Goal: Task Accomplishment & Management: Manage account settings

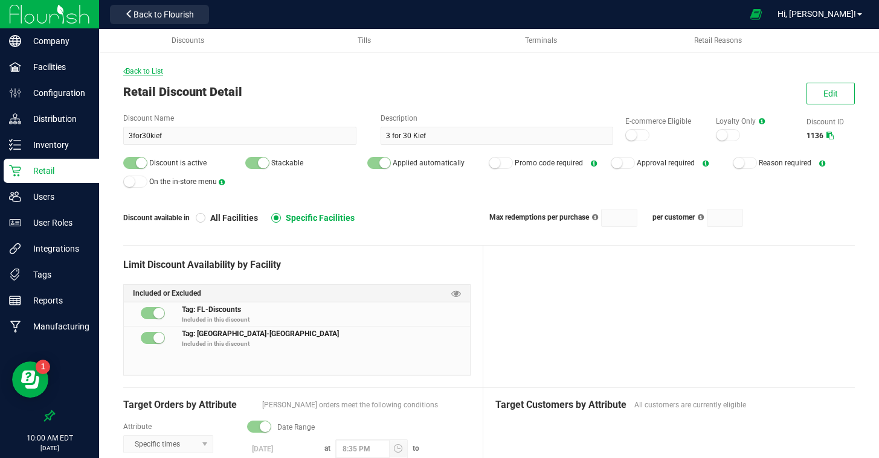
click at [150, 71] on span "Back to List" at bounding box center [143, 71] width 40 height 8
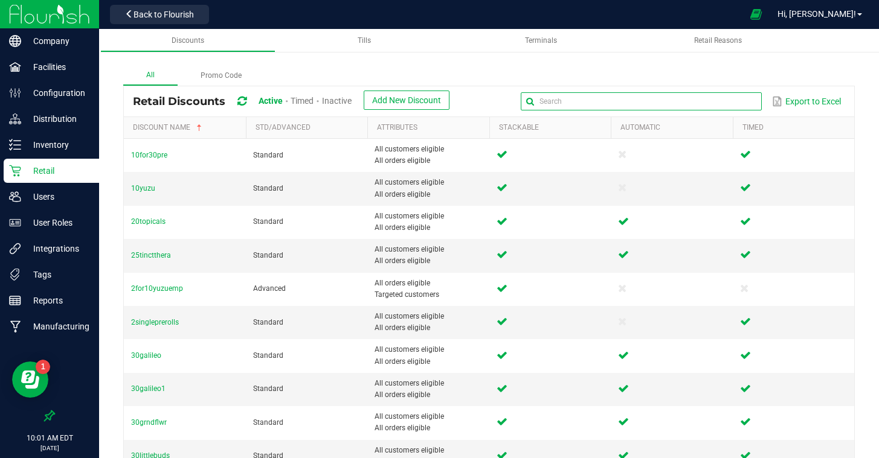
click at [726, 101] on input "text" at bounding box center [641, 101] width 241 height 18
type input "buds"
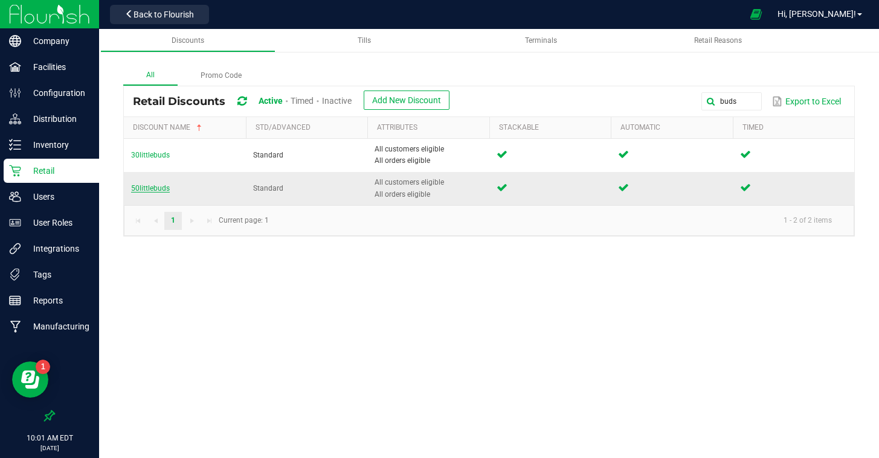
click at [158, 191] on span "50littlebuds" at bounding box center [150, 188] width 39 height 8
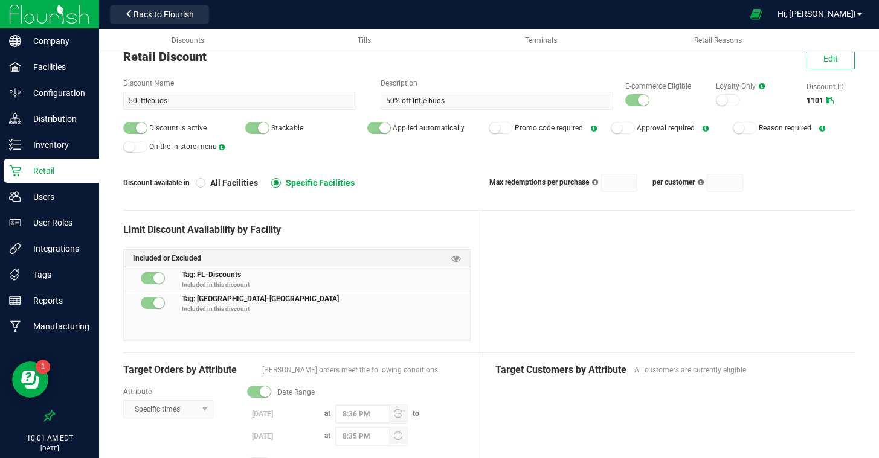
scroll to position [36, 0]
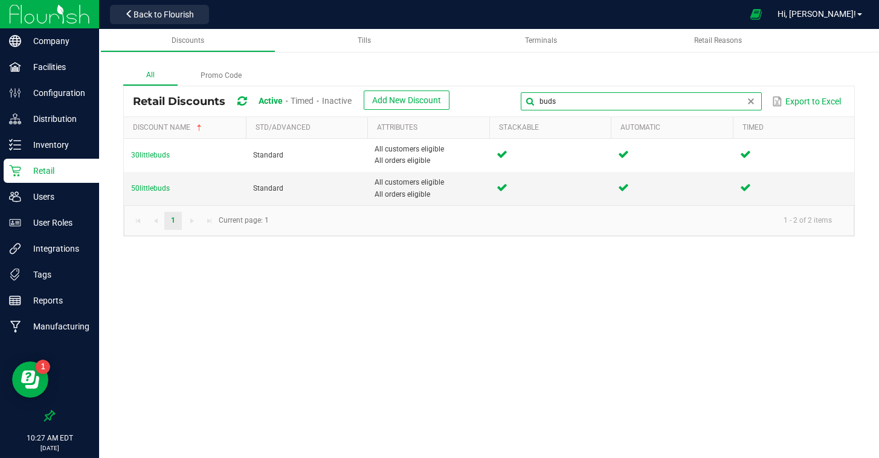
drag, startPoint x: 730, startPoint y: 101, endPoint x: 519, endPoint y: 85, distance: 210.8
click at [519, 85] on div "All Promo Code Retail Discounts Active Timed Inactive Add New Discount buds Exp…" at bounding box center [488, 151] width 731 height 171
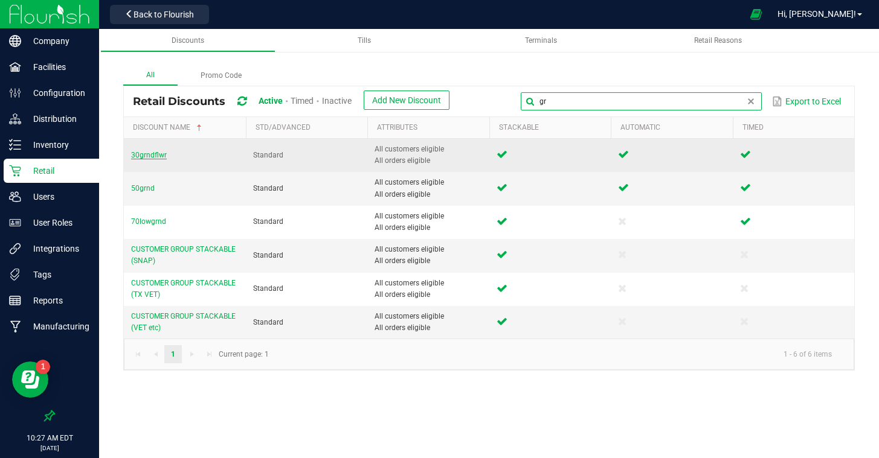
type input "gr"
click at [148, 154] on span "30grndflwr" at bounding box center [149, 155] width 36 height 8
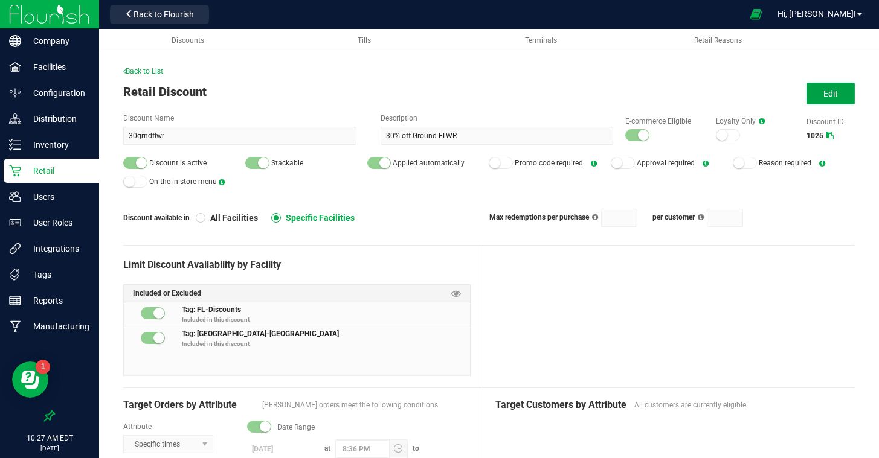
click at [830, 98] on span "Edit" at bounding box center [830, 94] width 14 height 10
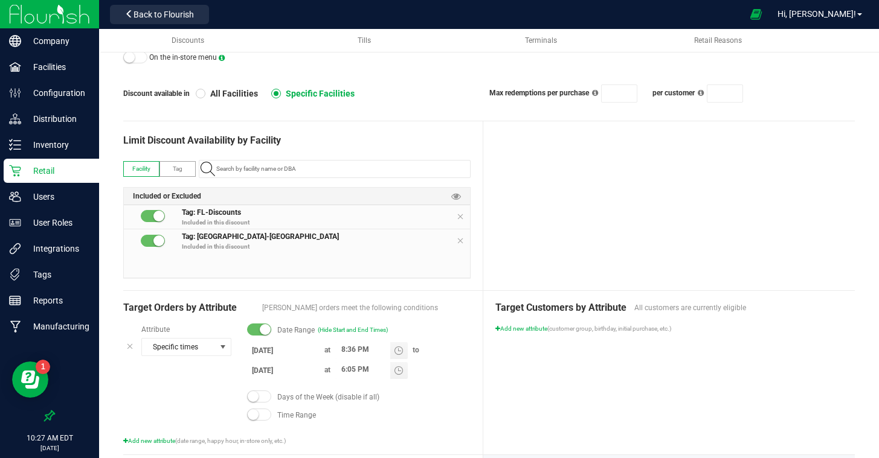
scroll to position [125, 0]
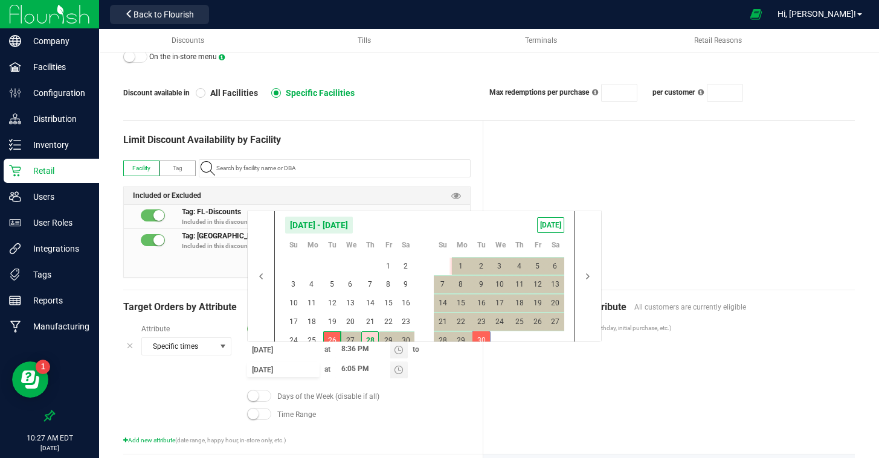
click at [274, 368] on input "[DATE]" at bounding box center [283, 369] width 72 height 15
drag, startPoint x: 455, startPoint y: 263, endPoint x: 463, endPoint y: 265, distance: 7.5
click at [455, 263] on span "1" at bounding box center [461, 266] width 18 height 19
type input "[DATE]"
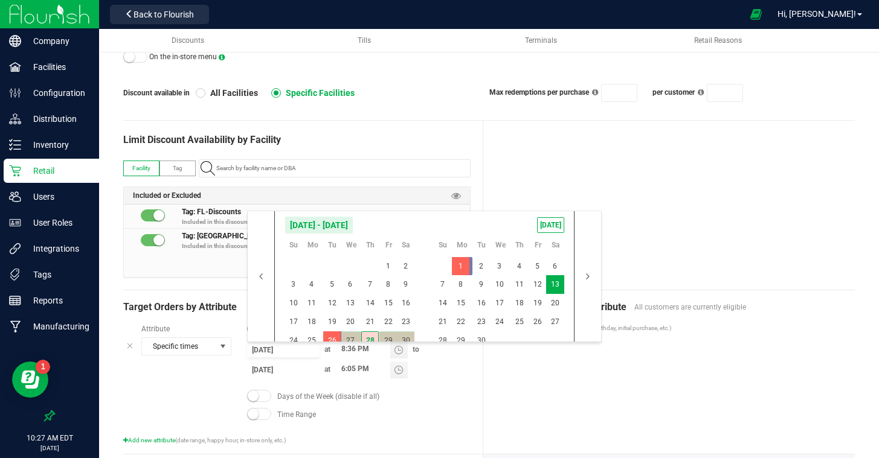
click at [679, 287] on div at bounding box center [668, 205] width 371 height 169
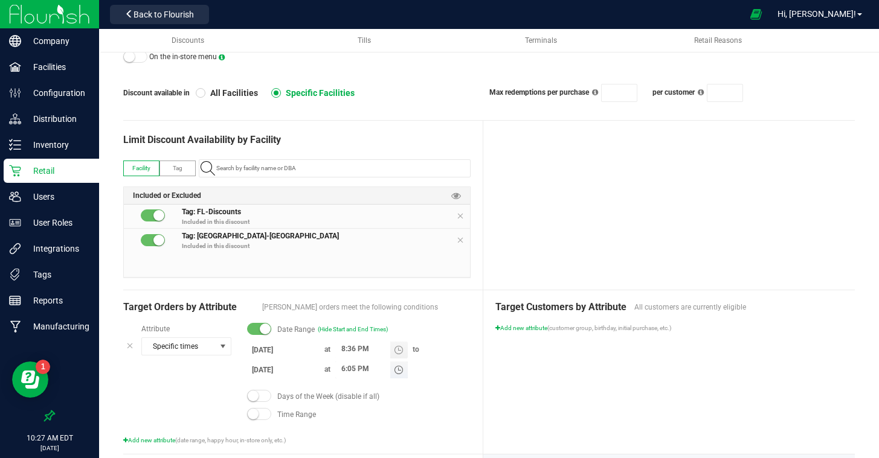
click at [342, 368] on input "6:05 PM" at bounding box center [362, 369] width 55 height 15
type input "8:35 PM"
drag, startPoint x: 592, startPoint y: 408, endPoint x: 593, endPoint y: 394, distance: 13.9
click at [592, 408] on div "Target Customers by Attribute All customers are currently eligible Add new attr…" at bounding box center [668, 372] width 371 height 164
click at [635, 202] on div at bounding box center [668, 205] width 371 height 169
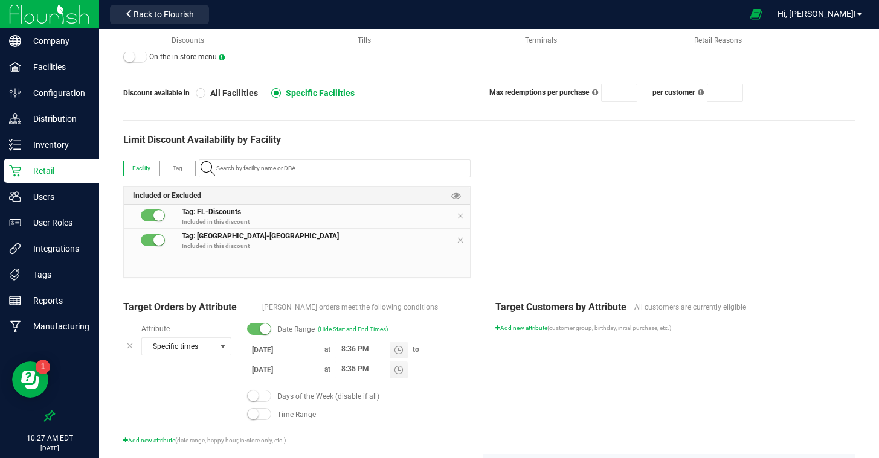
click at [638, 204] on div at bounding box center [668, 205] width 371 height 169
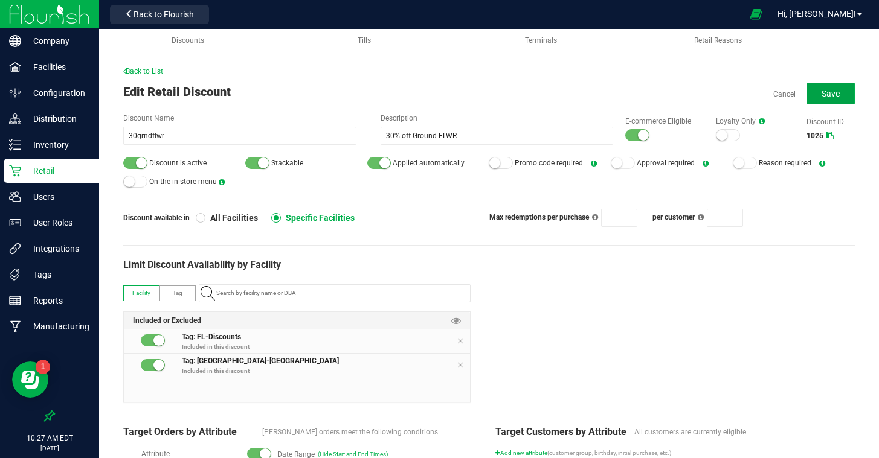
drag, startPoint x: 815, startPoint y: 94, endPoint x: 808, endPoint y: 106, distance: 13.8
click at [814, 94] on button "Save" at bounding box center [830, 94] width 48 height 22
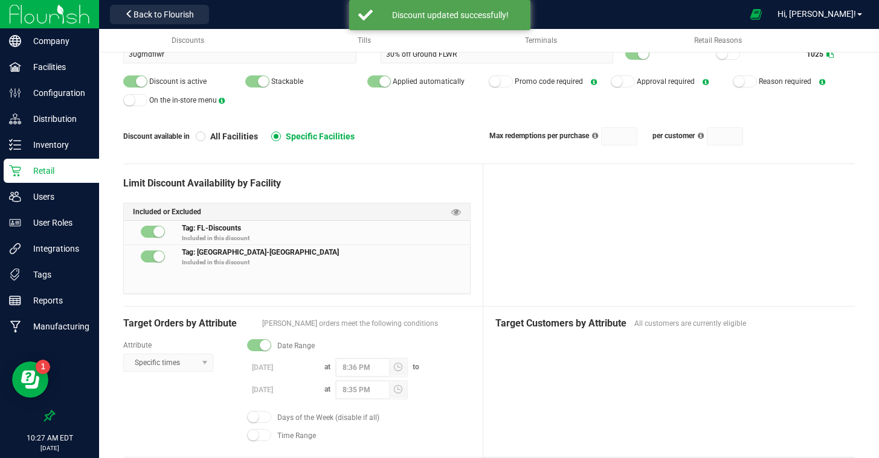
scroll to position [104, 0]
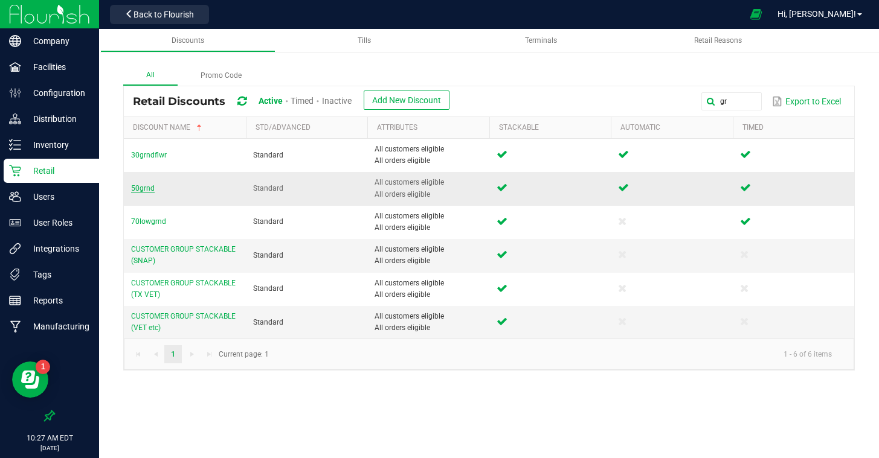
click at [143, 187] on span "50grnd" at bounding box center [143, 188] width 24 height 8
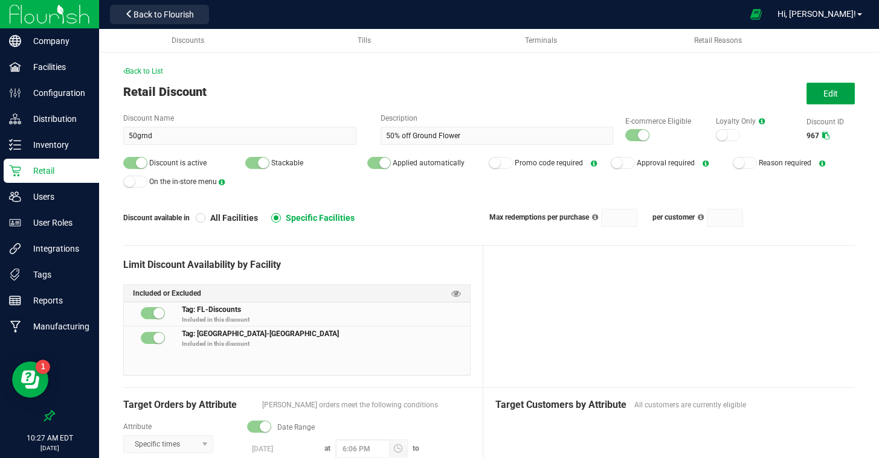
drag, startPoint x: 818, startPoint y: 100, endPoint x: 762, endPoint y: 164, distance: 84.7
click at [818, 100] on button "Edit" at bounding box center [830, 94] width 48 height 22
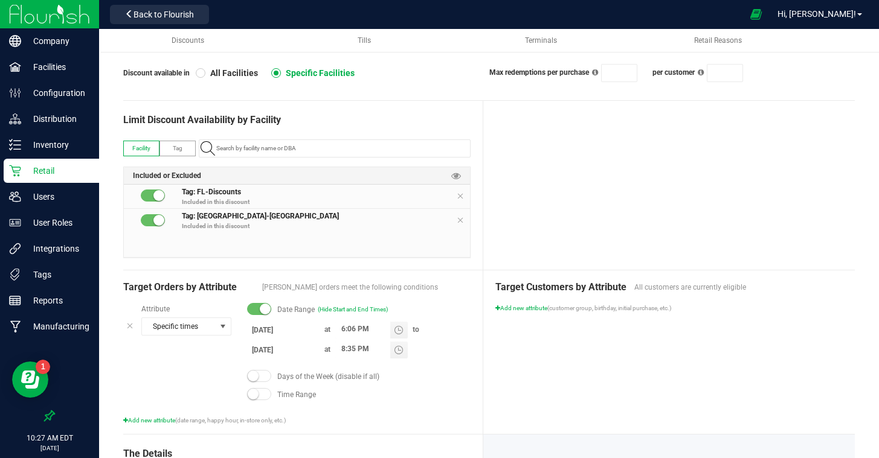
scroll to position [146, 0]
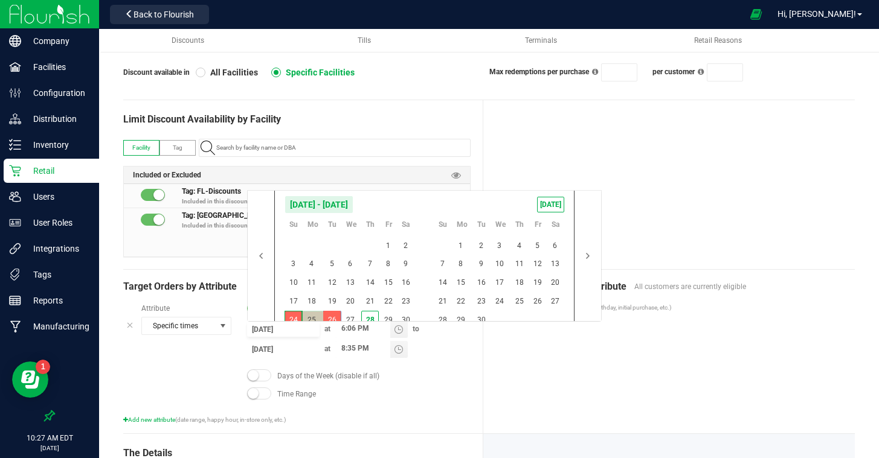
click at [264, 331] on input "[DATE]" at bounding box center [283, 329] width 72 height 15
click at [462, 248] on span "1" at bounding box center [461, 246] width 18 height 19
type input "[DATE]"
click at [498, 244] on span "3" at bounding box center [499, 246] width 18 height 19
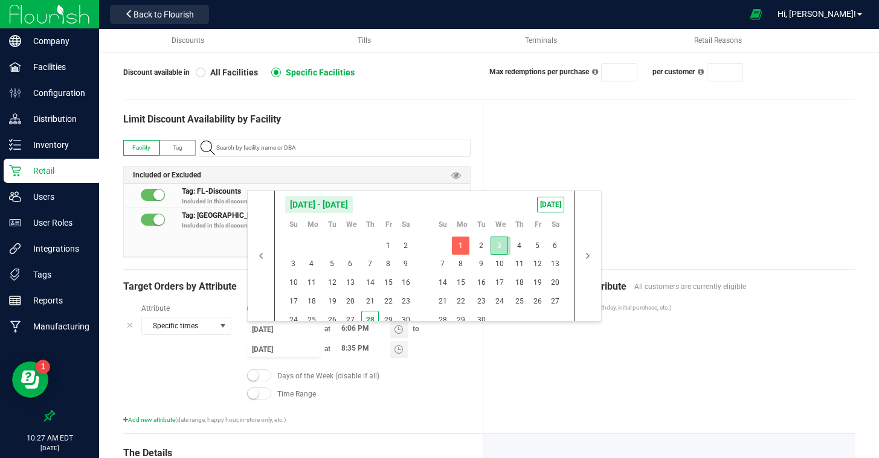
type input "[DATE]"
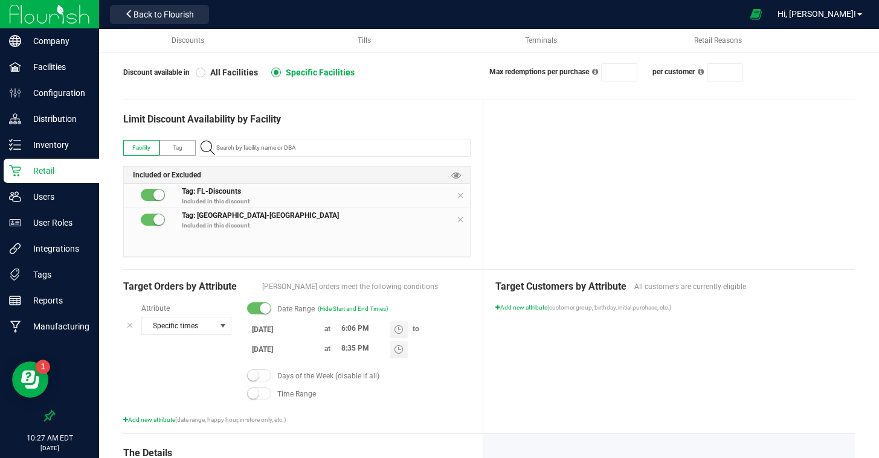
click at [572, 371] on div "Target Customers by Attribute All customers are currently eligible Add new attr…" at bounding box center [668, 352] width 371 height 164
click at [345, 326] on input "6:06 PM" at bounding box center [362, 328] width 55 height 15
type input "8:36 PM"
drag, startPoint x: 557, startPoint y: 370, endPoint x: 559, endPoint y: 346, distance: 24.2
click at [557, 370] on div "Target Customers by Attribute All customers are currently eligible Add new attr…" at bounding box center [668, 352] width 371 height 164
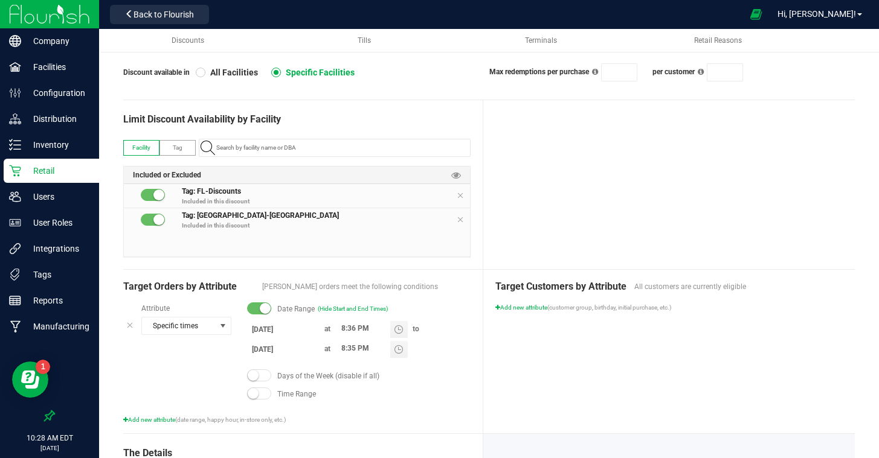
click at [582, 198] on div at bounding box center [668, 184] width 371 height 169
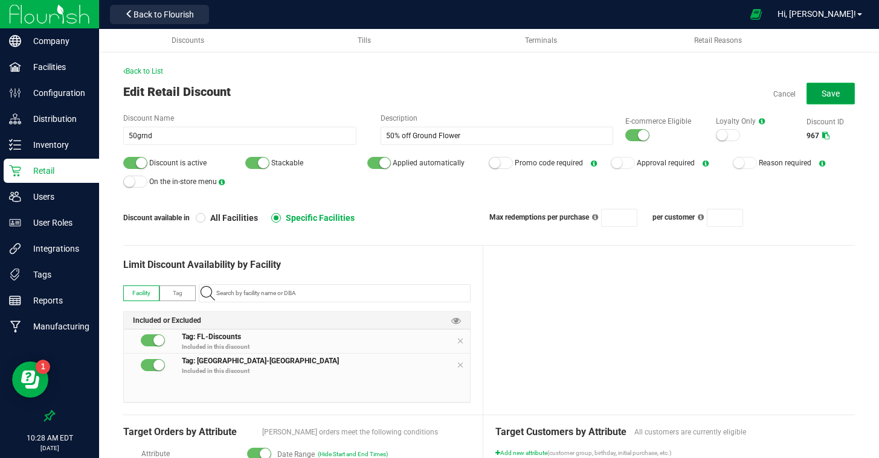
click at [824, 91] on span "Save" at bounding box center [830, 94] width 18 height 10
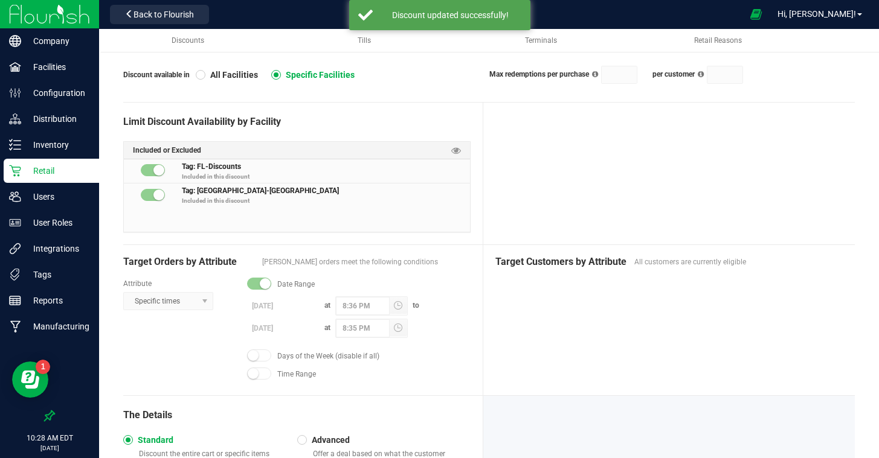
scroll to position [141, 0]
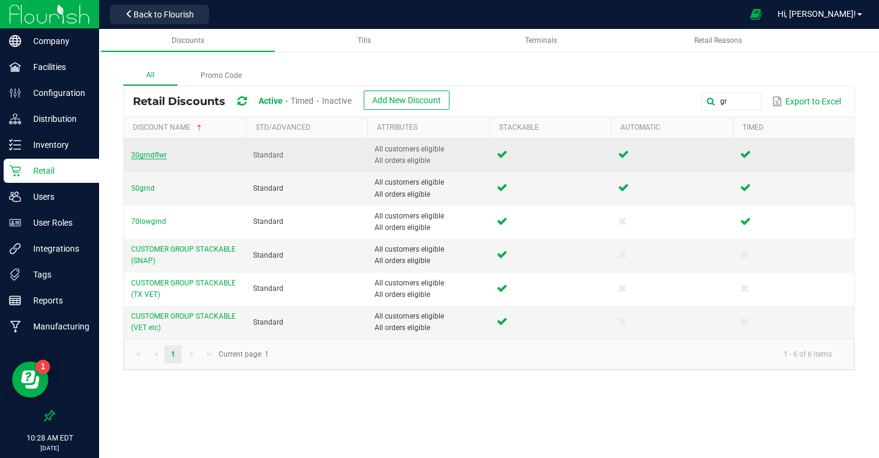
click at [146, 156] on span "30grndflwr" at bounding box center [149, 155] width 36 height 8
